Goal: Transaction & Acquisition: Purchase product/service

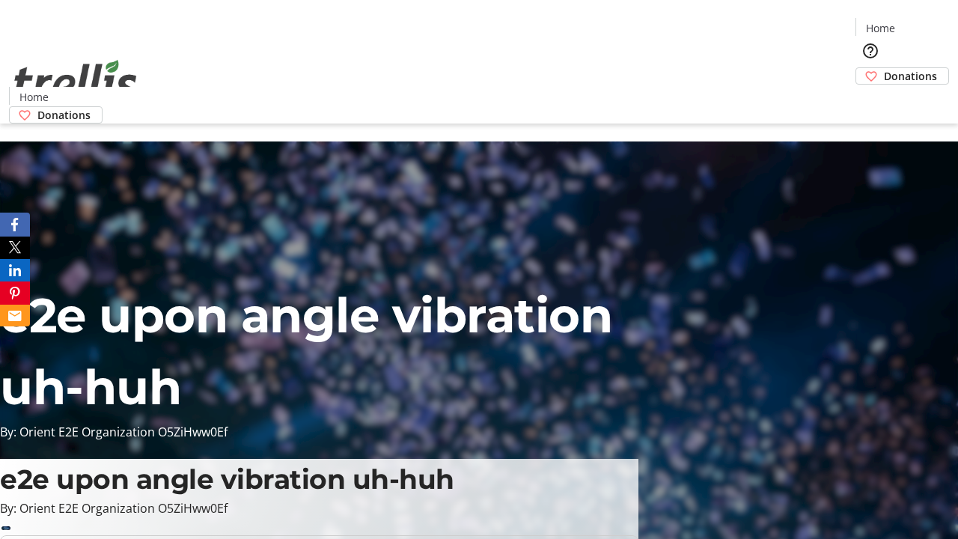
click at [883, 68] on span "Donations" at bounding box center [909, 76] width 53 height 16
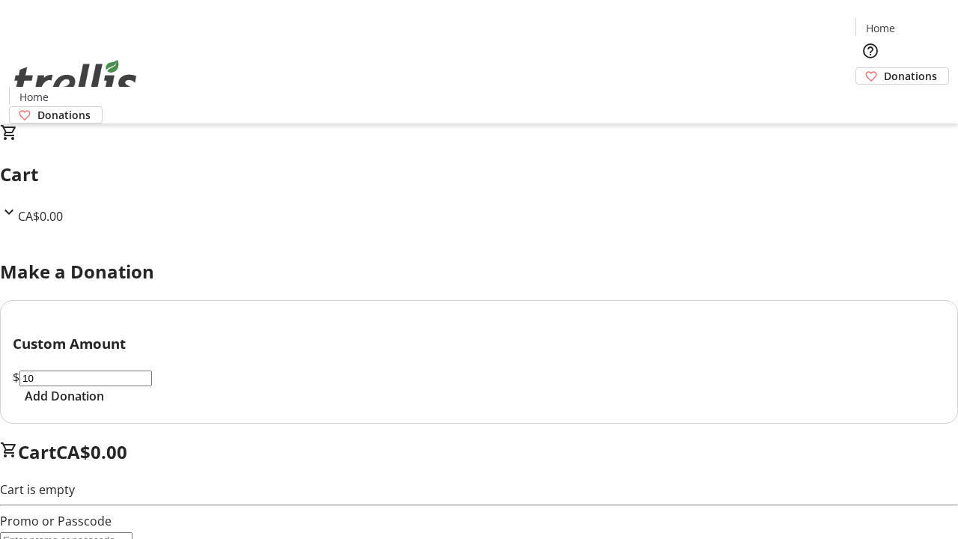
click at [104, 405] on span "Add Donation" at bounding box center [64, 396] width 79 height 18
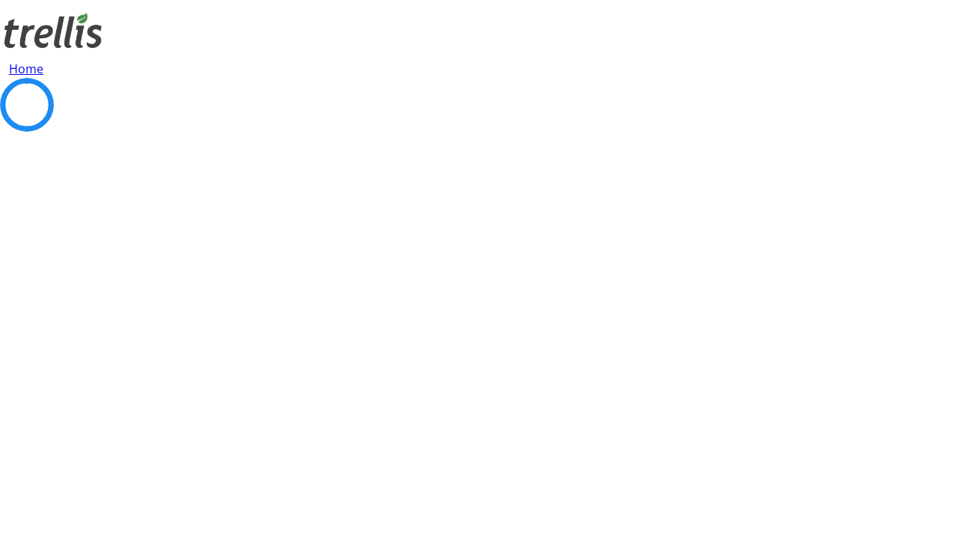
select select "CA"
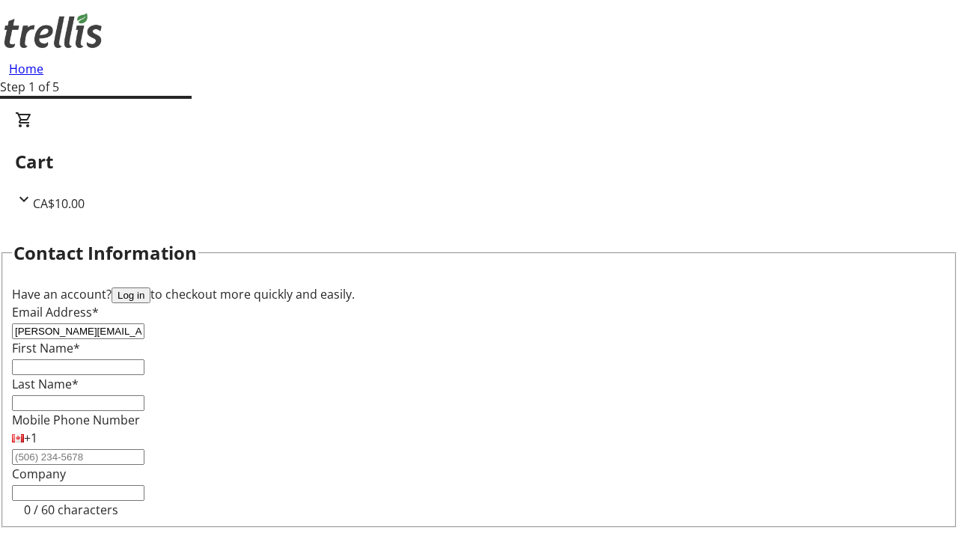
type input "[PERSON_NAME][EMAIL_ADDRESS][DOMAIN_NAME]"
type input "[PERSON_NAME]"
type input "[STREET_ADDRESS][PERSON_NAME]"
type input "Kelowna"
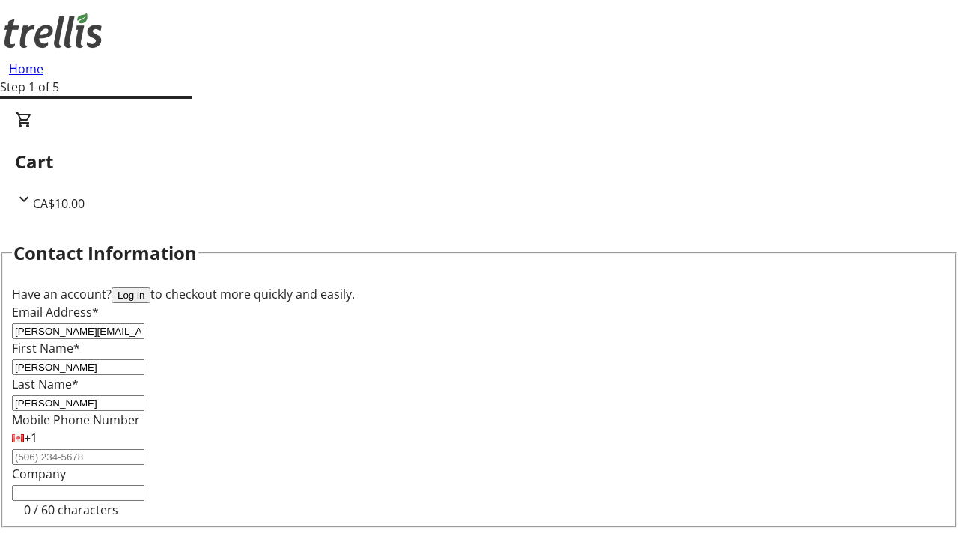
select select "BC"
type input "Kelowna"
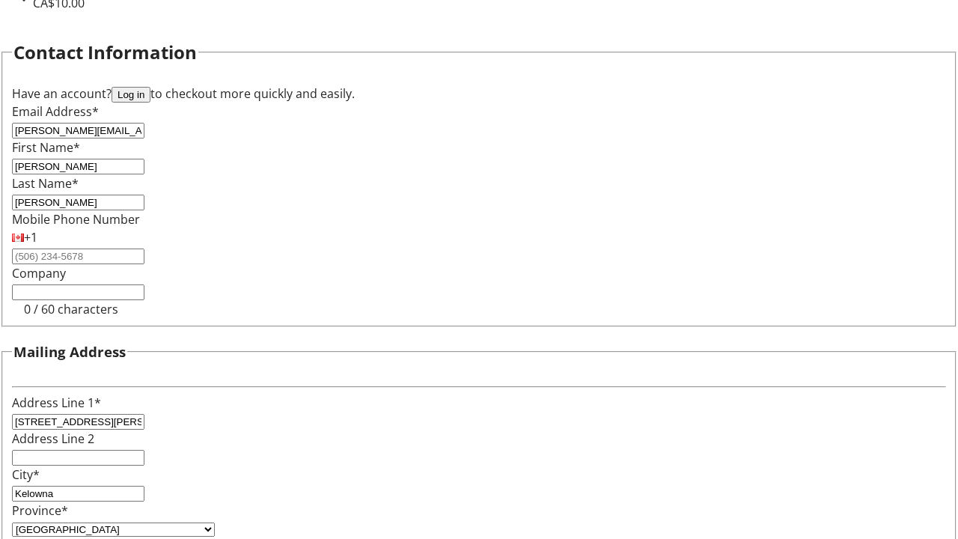
type input "V1Y 0C2"
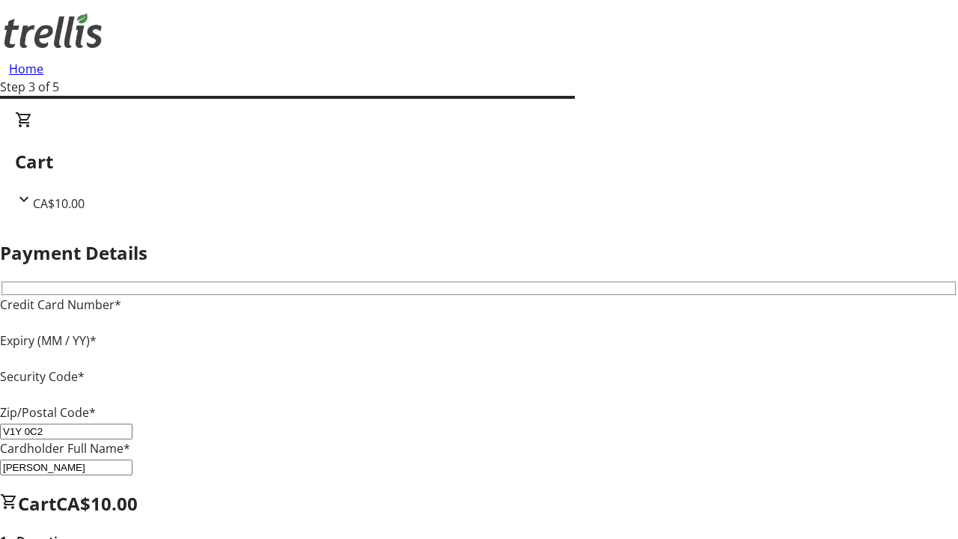
type input "V1Y 0C2"
